Goal: Find specific page/section: Find specific page/section

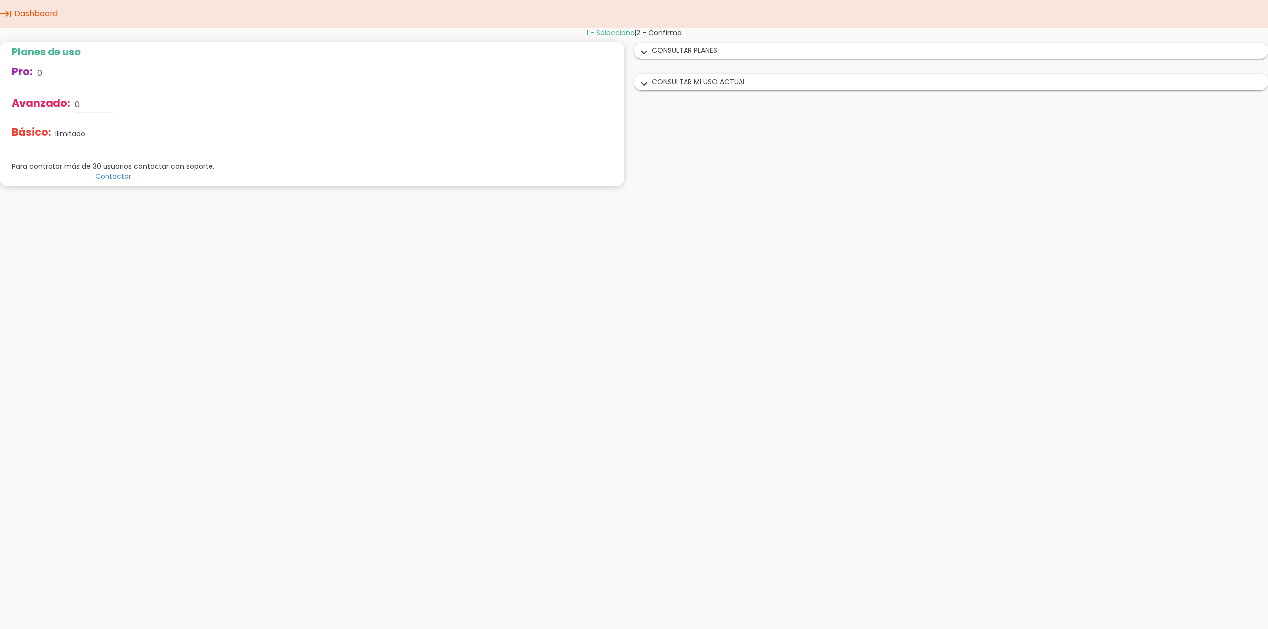
click at [644, 82] on icon "expand_more" at bounding box center [644, 84] width 16 height 13
click at [644, 82] on icon "expand_more" at bounding box center [641, 84] width 16 height 13
click at [642, 54] on icon "expand_more" at bounding box center [644, 53] width 16 height 13
click at [643, 54] on icon "expand_more" at bounding box center [641, 53] width 16 height 13
click at [644, 83] on icon "expand_more" at bounding box center [644, 84] width 16 height 13
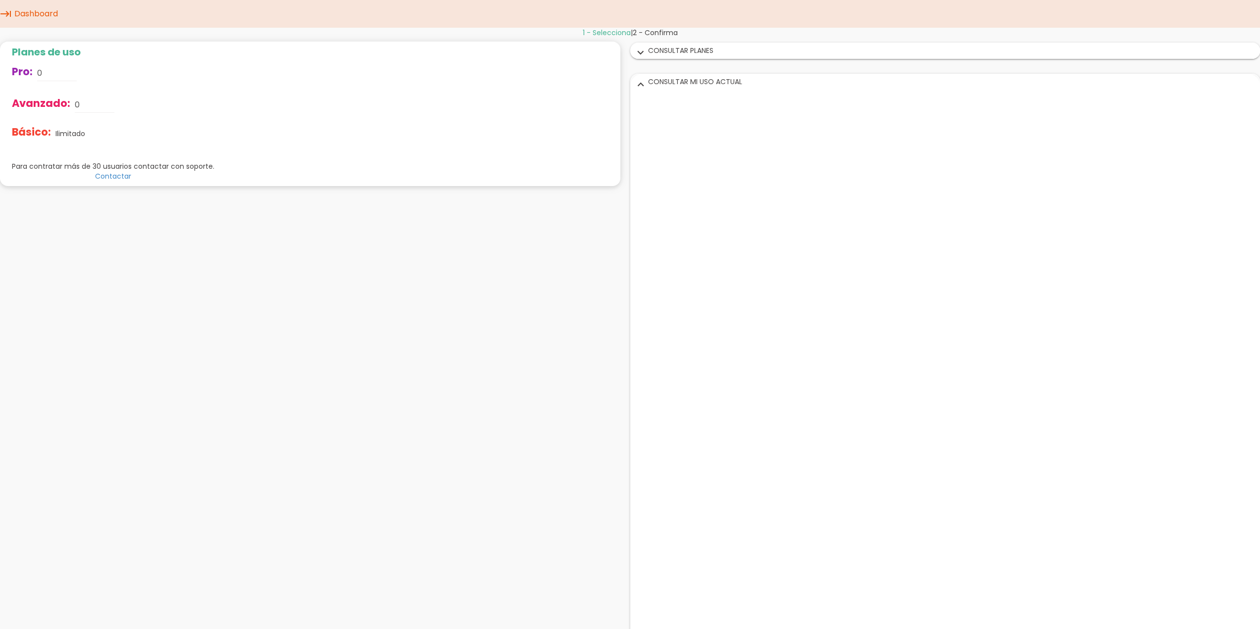
click at [644, 83] on icon "expand_more" at bounding box center [641, 84] width 16 height 13
click at [46, 10] on link "Dashboard" at bounding box center [36, 14] width 49 height 28
drag, startPoint x: 705, startPoint y: 191, endPoint x: 533, endPoint y: 245, distance: 180.6
click at [533, 245] on body "menu keyboard_tab Dashboard" at bounding box center [634, 314] width 1268 height 629
click at [42, 15] on link "Dashboard" at bounding box center [36, 14] width 49 height 28
